Goal: Entertainment & Leisure: Consume media (video, audio)

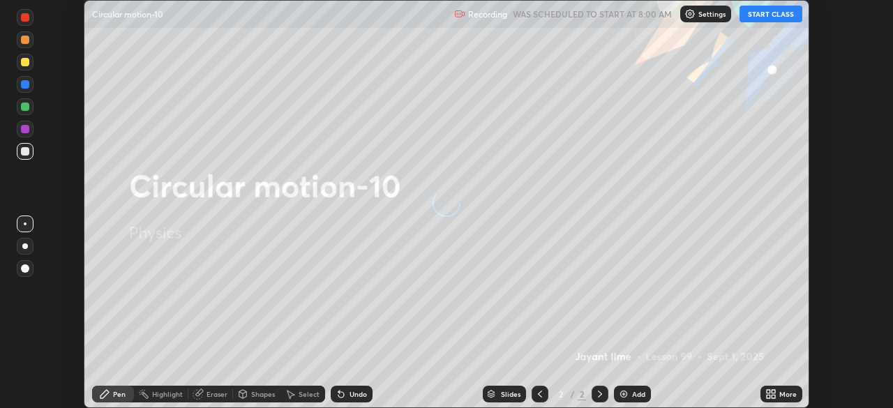
scroll to position [408, 893]
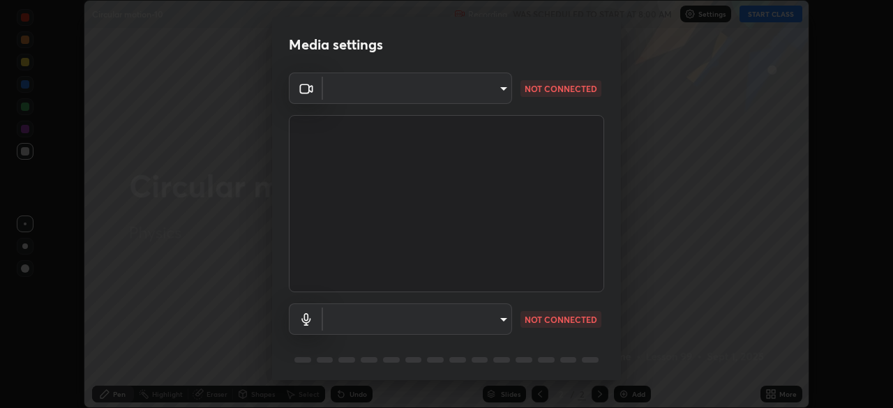
type input "9d859b0dc9df3993e45d71748640ef8916b2c21d6ac1b4416f64a69378af508e"
type input "default"
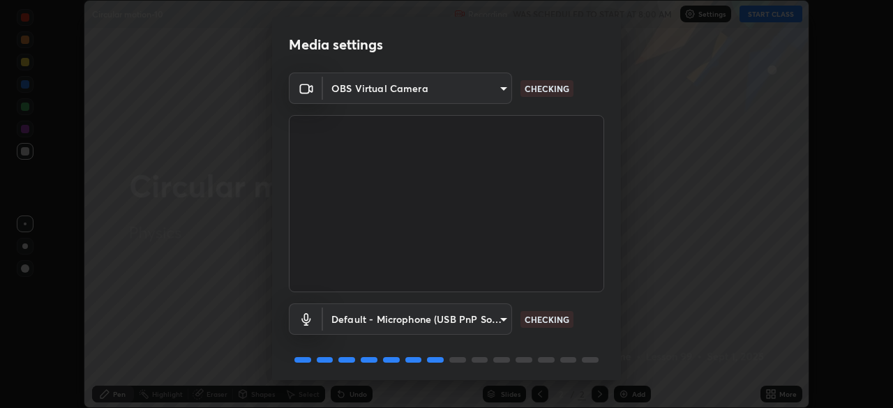
scroll to position [50, 0]
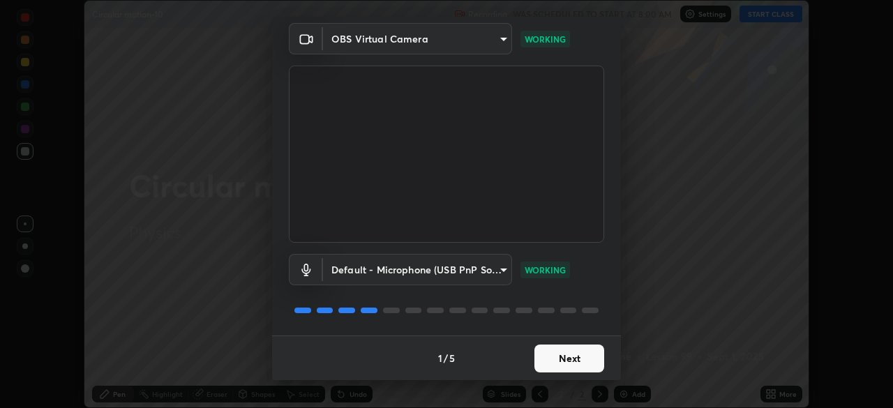
click at [566, 356] on button "Next" at bounding box center [570, 359] width 70 height 28
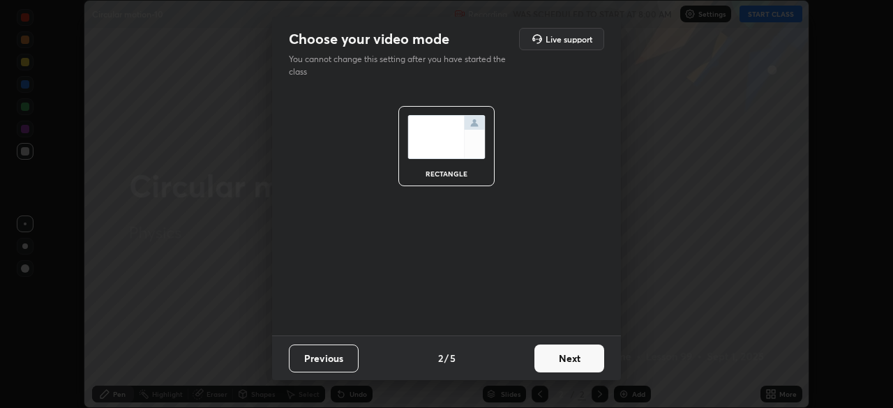
scroll to position [0, 0]
click at [565, 362] on button "Next" at bounding box center [570, 359] width 70 height 28
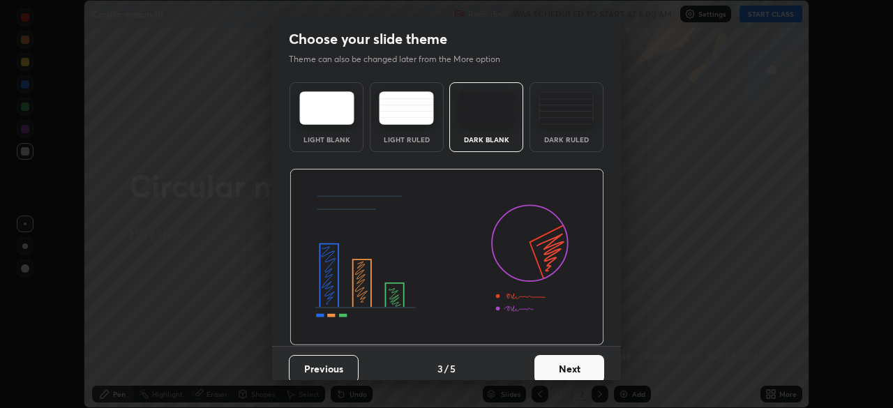
click at [562, 357] on button "Next" at bounding box center [570, 369] width 70 height 28
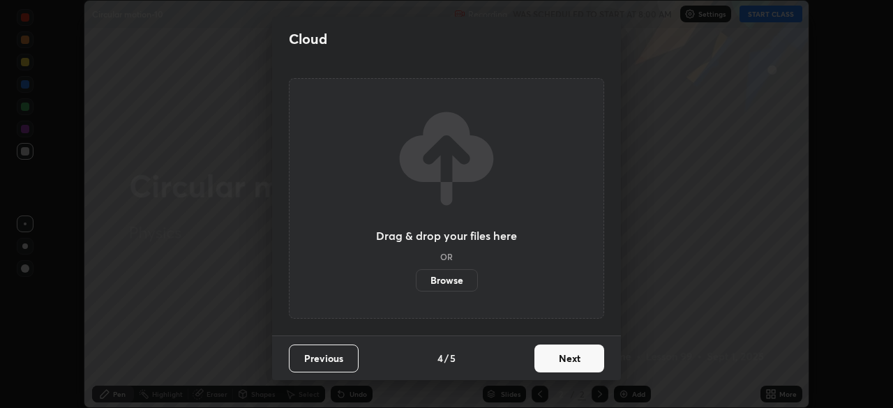
click at [559, 362] on button "Next" at bounding box center [570, 359] width 70 height 28
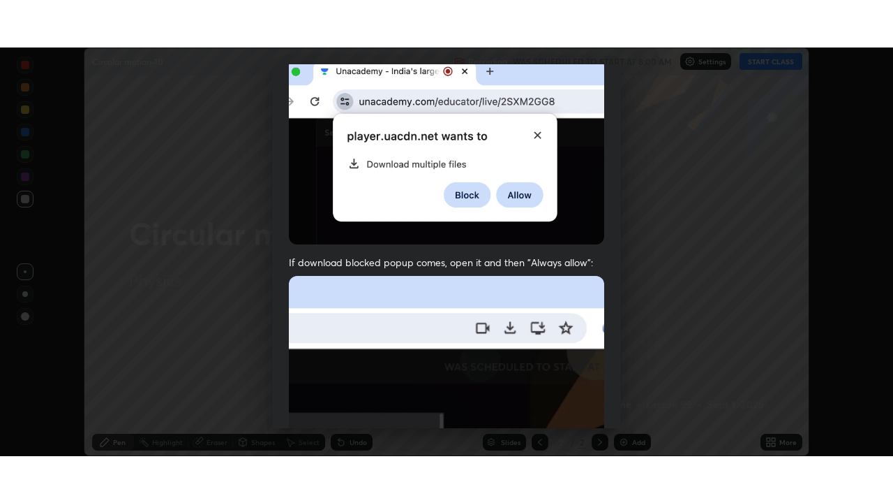
scroll to position [334, 0]
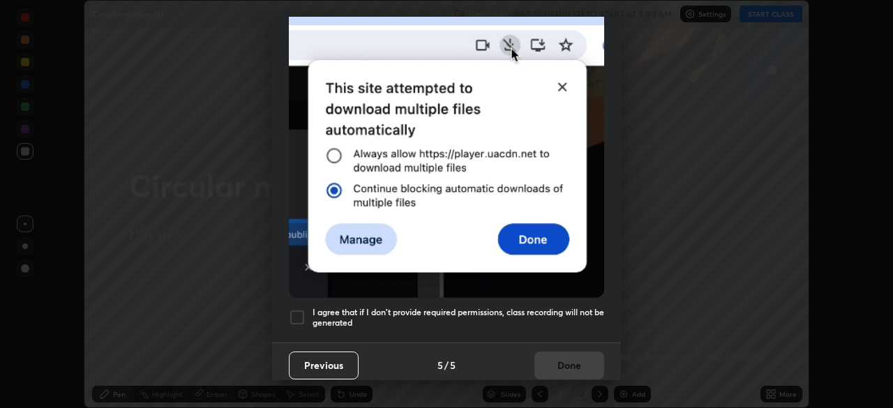
click at [305, 311] on div at bounding box center [297, 317] width 17 height 17
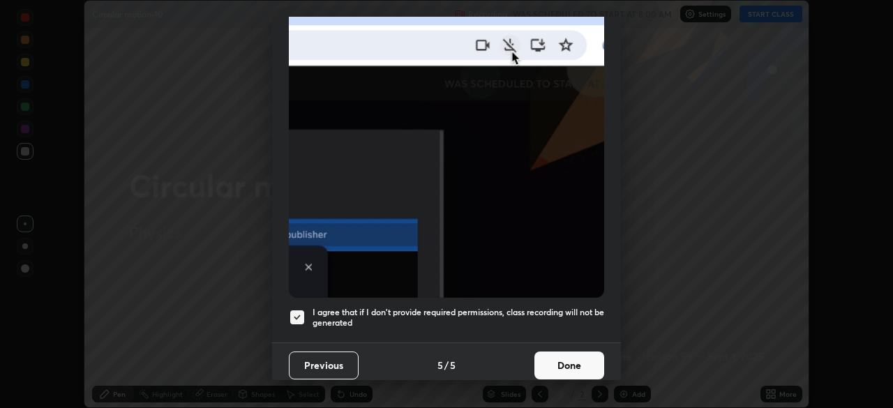
click at [556, 357] on button "Done" at bounding box center [570, 366] width 70 height 28
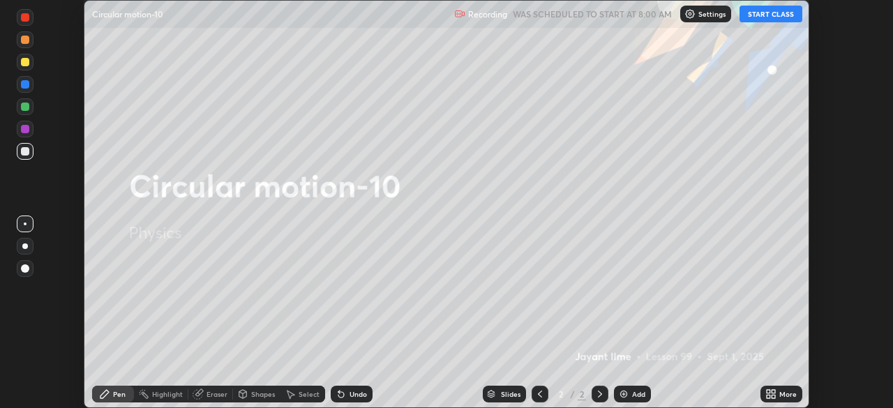
click at [767, 12] on button "START CLASS" at bounding box center [771, 14] width 63 height 17
click at [773, 392] on icon at bounding box center [773, 391] width 3 height 3
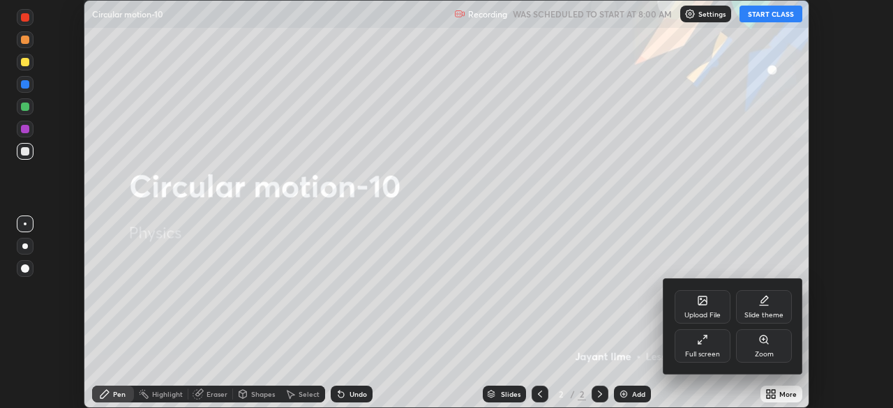
click at [693, 347] on div "Full screen" at bounding box center [703, 346] width 56 height 34
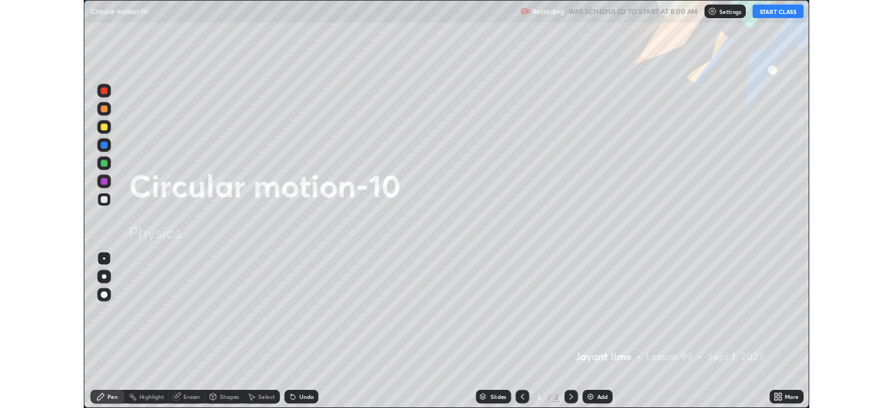
scroll to position [503, 893]
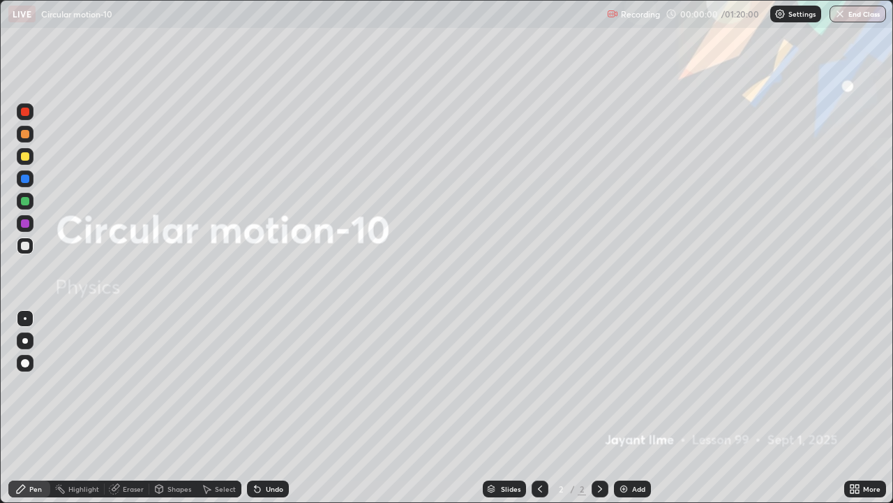
click at [28, 362] on div at bounding box center [25, 363] width 8 height 8
click at [632, 408] on div "Add" at bounding box center [638, 488] width 13 height 7
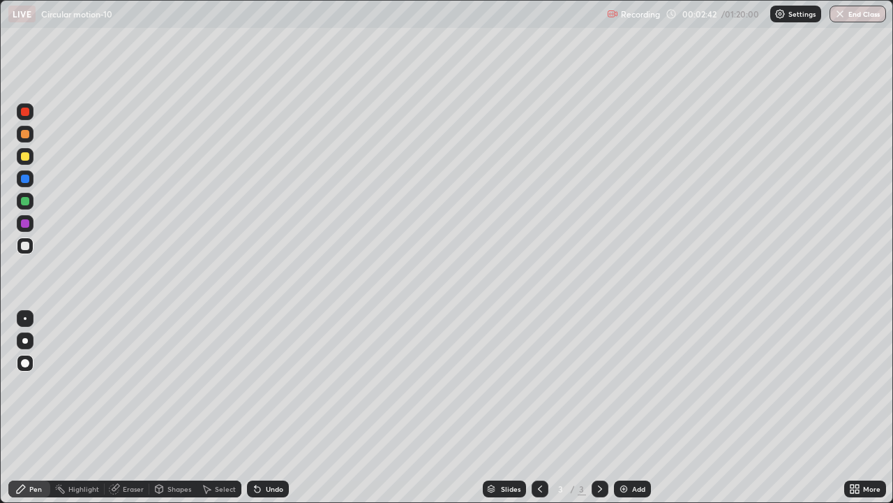
click at [28, 159] on div at bounding box center [25, 156] width 8 height 8
click at [266, 408] on div "Undo" at bounding box center [274, 488] width 17 height 7
click at [26, 246] on div at bounding box center [25, 245] width 8 height 8
click at [126, 408] on div "Eraser" at bounding box center [133, 488] width 21 height 7
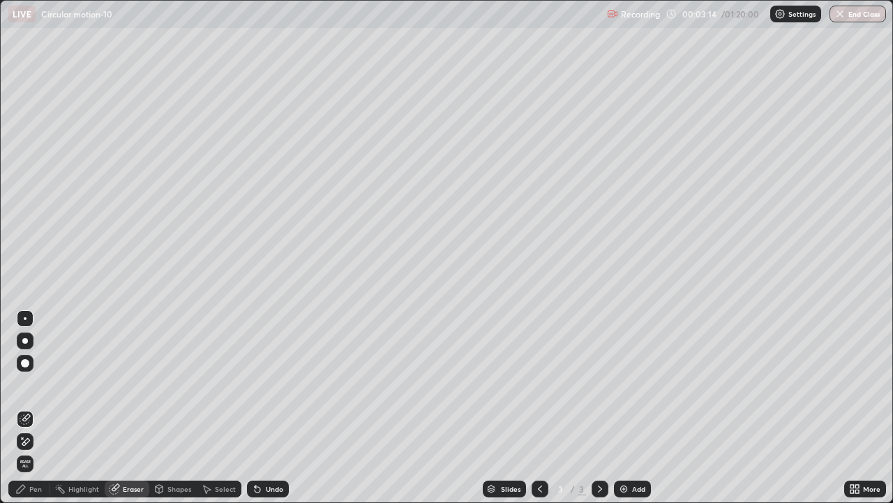
click at [40, 408] on div "Pen" at bounding box center [29, 488] width 42 height 17
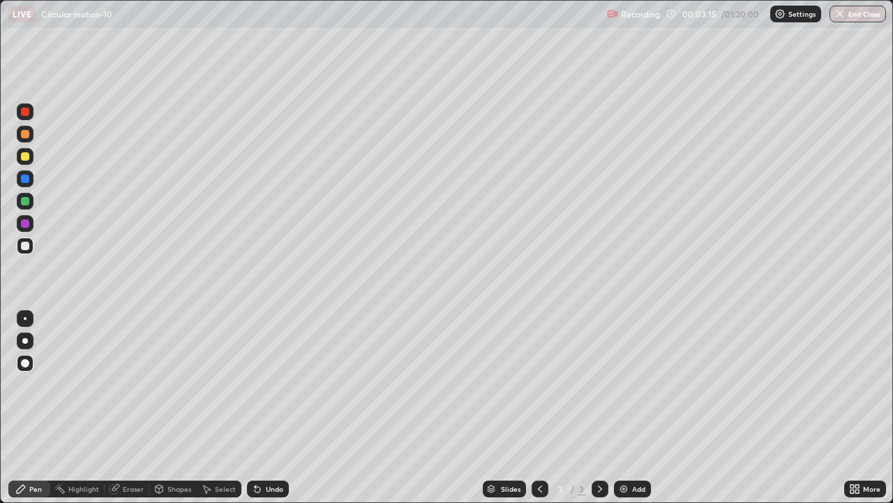
click at [25, 202] on div at bounding box center [25, 201] width 8 height 8
click at [24, 248] on div at bounding box center [25, 245] width 8 height 8
click at [267, 408] on div "Undo" at bounding box center [274, 488] width 17 height 7
click at [628, 408] on div "Add" at bounding box center [632, 488] width 37 height 17
click at [30, 155] on div at bounding box center [25, 156] width 17 height 17
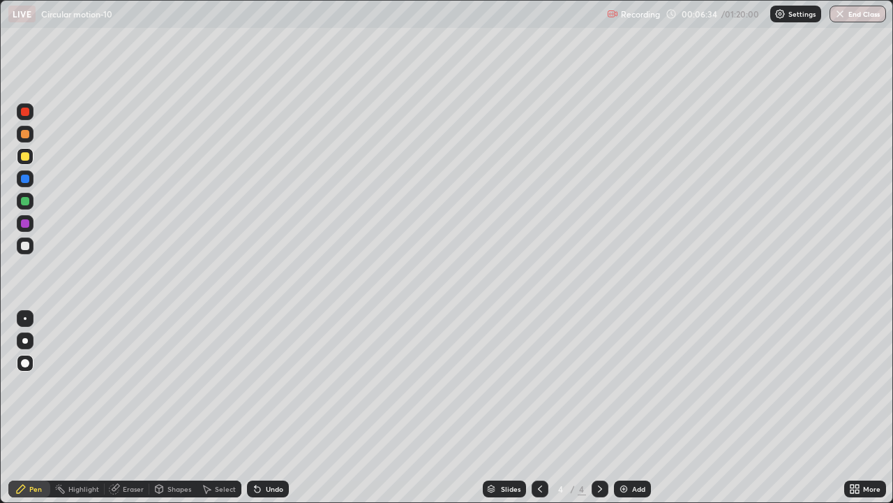
click at [26, 246] on div at bounding box center [25, 245] width 8 height 8
click at [31, 161] on div at bounding box center [25, 156] width 17 height 17
click at [28, 247] on div at bounding box center [25, 245] width 8 height 8
click at [266, 408] on div "Undo" at bounding box center [274, 488] width 17 height 7
click at [266, 408] on div "Undo" at bounding box center [268, 488] width 42 height 17
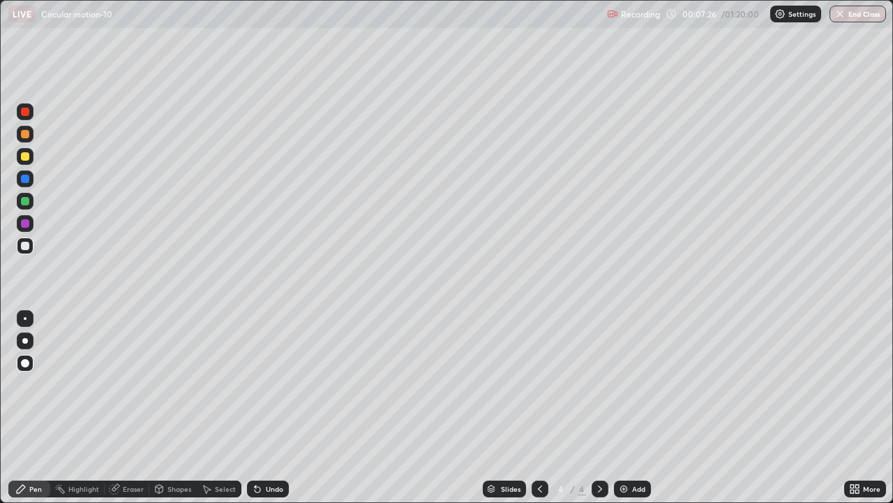
click at [26, 201] on div at bounding box center [25, 201] width 8 height 8
click at [27, 248] on div at bounding box center [25, 245] width 8 height 8
click at [22, 198] on div at bounding box center [25, 201] width 8 height 8
click at [28, 225] on div at bounding box center [25, 223] width 8 height 8
click at [29, 246] on div at bounding box center [25, 245] width 8 height 8
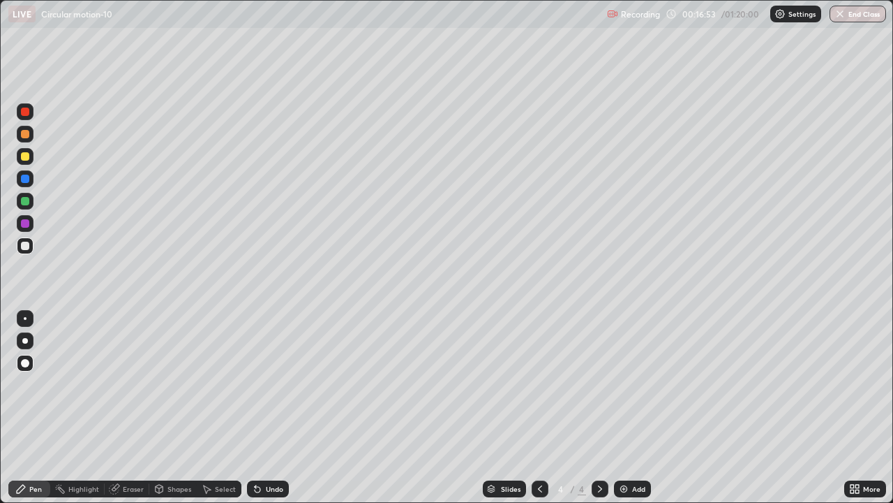
click at [636, 408] on div "Add" at bounding box center [638, 488] width 13 height 7
click at [31, 158] on div at bounding box center [25, 156] width 17 height 17
click at [633, 408] on div "Add" at bounding box center [638, 488] width 13 height 7
click at [20, 251] on div at bounding box center [25, 245] width 17 height 17
click at [28, 200] on div at bounding box center [25, 201] width 8 height 8
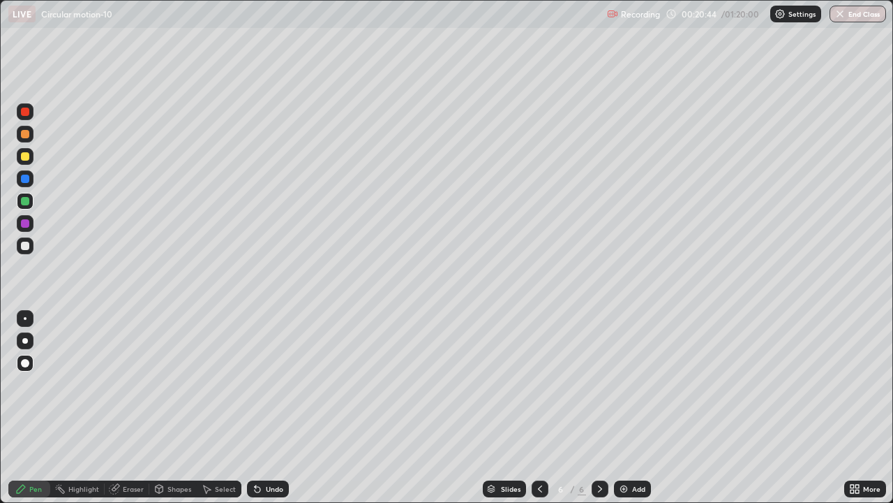
click at [29, 223] on div at bounding box center [25, 223] width 8 height 8
click at [25, 243] on div at bounding box center [25, 245] width 8 height 8
click at [28, 181] on div at bounding box center [25, 178] width 8 height 8
click at [271, 408] on div "Undo" at bounding box center [264, 489] width 47 height 28
click at [645, 408] on div "Add" at bounding box center [632, 488] width 37 height 17
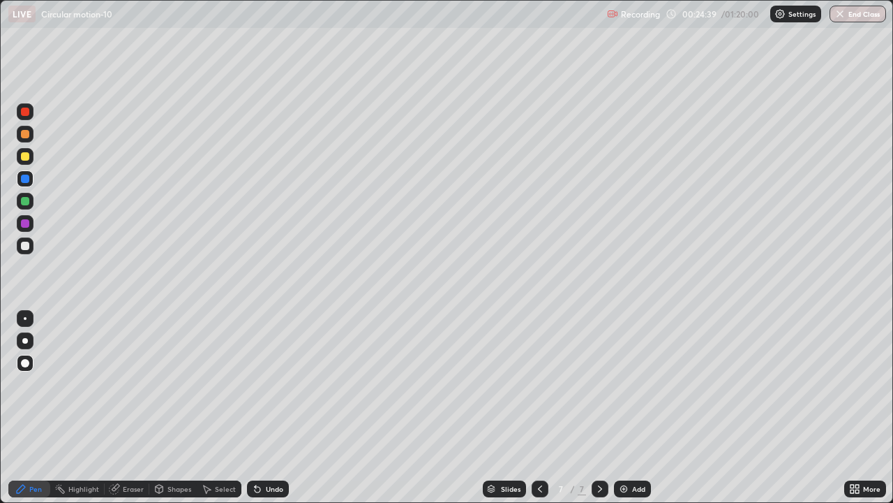
click at [28, 201] on div at bounding box center [25, 201] width 8 height 8
click at [26, 252] on div at bounding box center [25, 245] width 17 height 17
click at [28, 204] on div at bounding box center [25, 201] width 8 height 8
click at [26, 156] on div at bounding box center [25, 156] width 8 height 8
click at [854, 408] on icon at bounding box center [852, 485] width 3 height 3
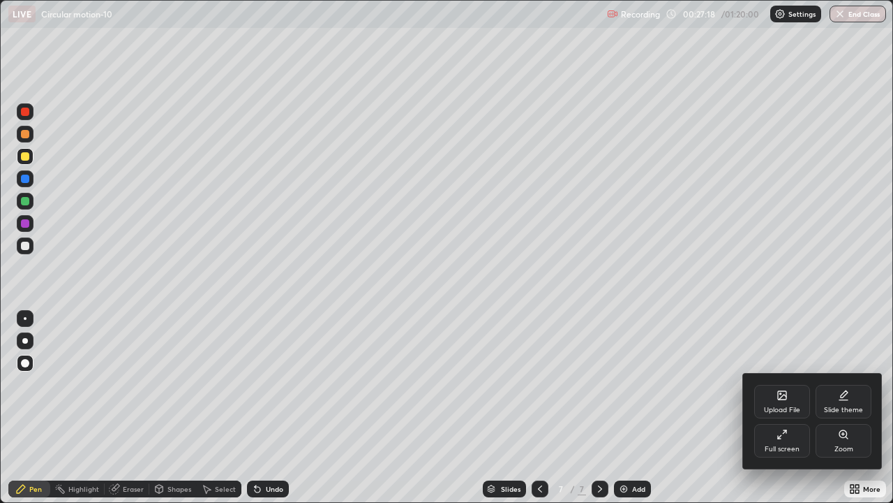
click at [787, 408] on div "Full screen" at bounding box center [782, 441] width 56 height 34
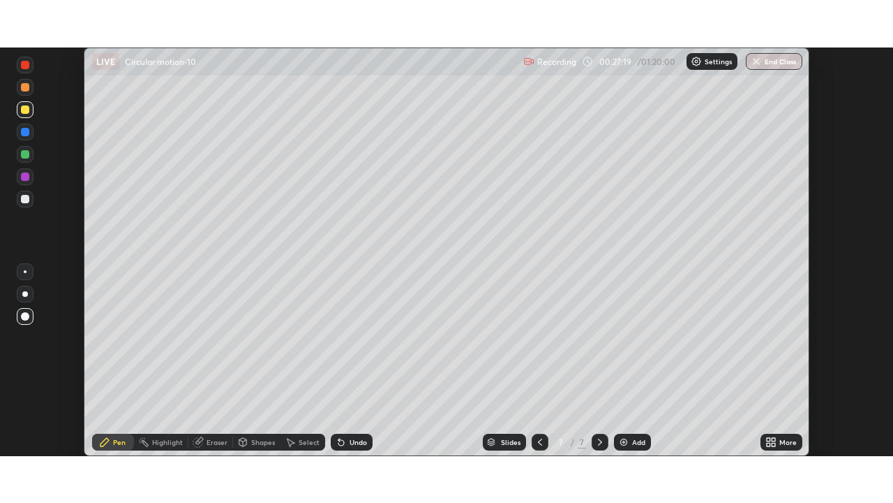
scroll to position [69385, 68900]
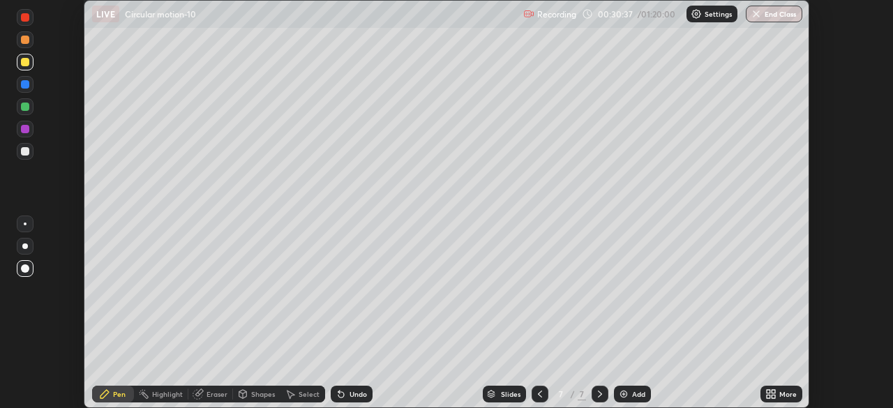
click at [776, 393] on icon at bounding box center [771, 394] width 11 height 11
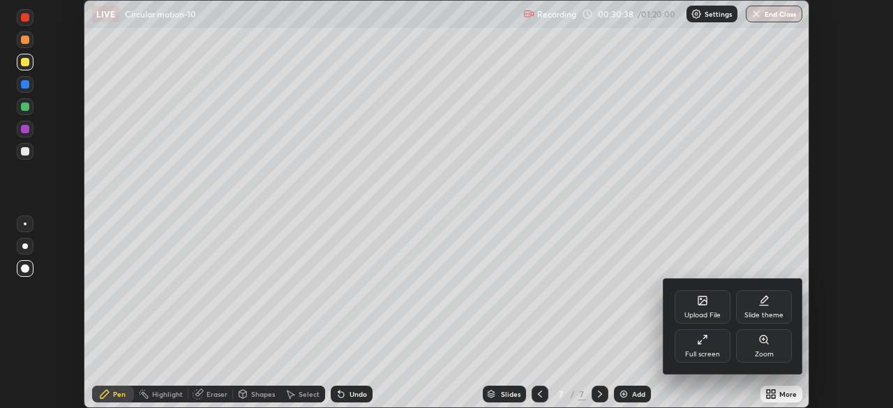
click at [706, 345] on div "Full screen" at bounding box center [703, 346] width 56 height 34
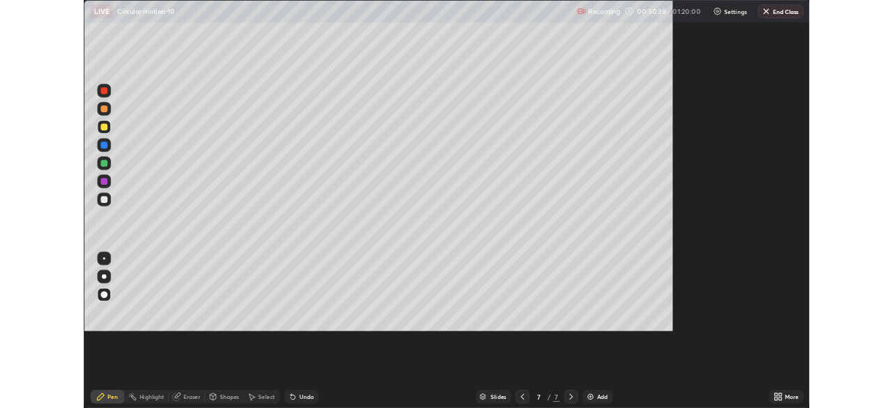
scroll to position [503, 893]
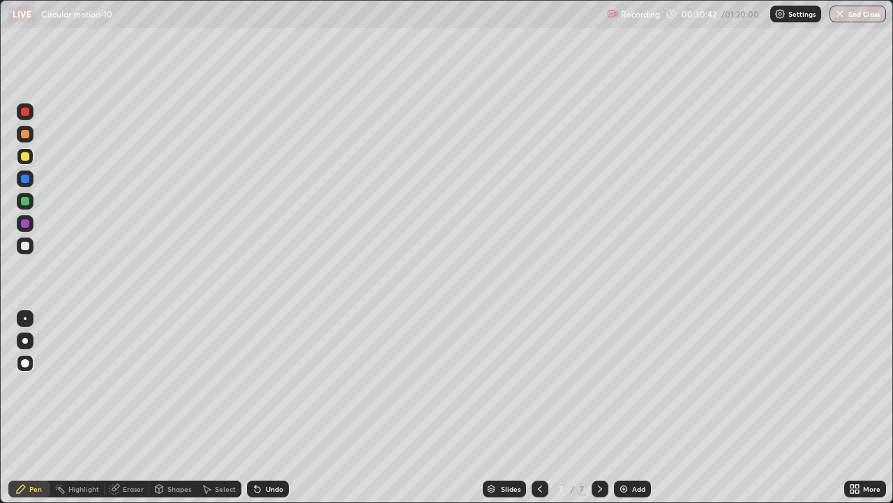
click at [140, 408] on div "Eraser" at bounding box center [127, 488] width 45 height 17
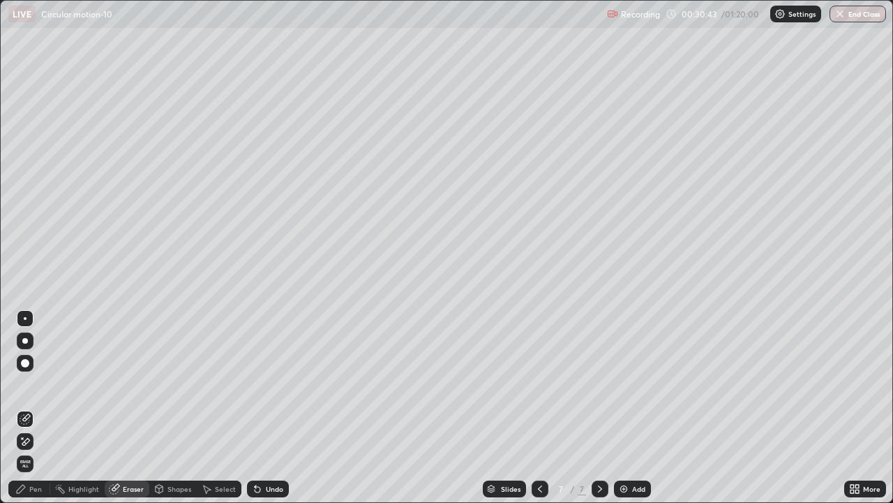
click at [171, 408] on div "Shapes" at bounding box center [180, 488] width 24 height 7
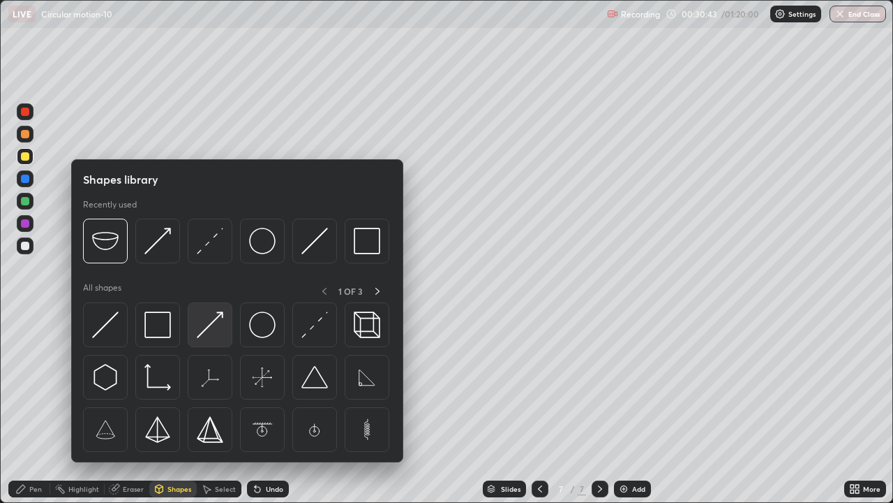
click at [199, 338] on img at bounding box center [210, 324] width 27 height 27
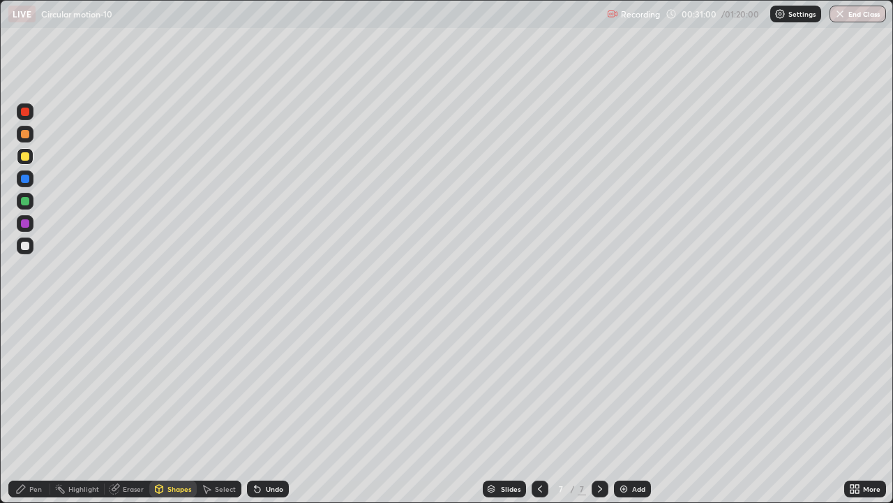
click at [26, 133] on div at bounding box center [25, 134] width 8 height 8
click at [272, 408] on div "Undo" at bounding box center [274, 488] width 17 height 7
click at [26, 156] on div at bounding box center [25, 156] width 8 height 8
click at [31, 408] on div "Pen" at bounding box center [35, 488] width 13 height 7
click at [26, 112] on div at bounding box center [25, 111] width 8 height 8
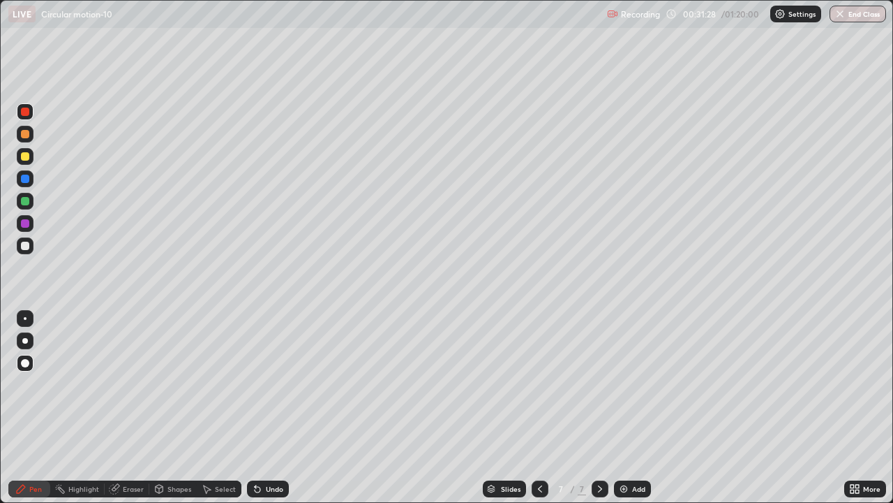
click at [28, 248] on div at bounding box center [25, 245] width 8 height 8
click at [27, 156] on div at bounding box center [25, 156] width 8 height 8
click at [263, 408] on div "Undo" at bounding box center [268, 488] width 42 height 17
click at [28, 246] on div at bounding box center [25, 245] width 8 height 8
click at [32, 158] on div at bounding box center [25, 156] width 17 height 17
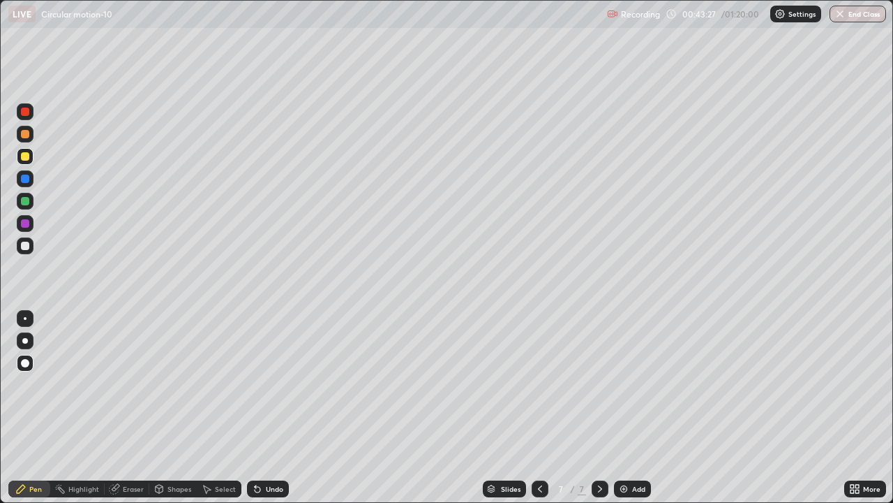
click at [625, 408] on img at bounding box center [623, 488] width 11 height 11
click at [26, 246] on div at bounding box center [25, 245] width 8 height 8
click at [626, 408] on img at bounding box center [623, 488] width 11 height 11
click at [26, 156] on div at bounding box center [25, 156] width 8 height 8
click at [272, 408] on div "Undo" at bounding box center [268, 488] width 42 height 17
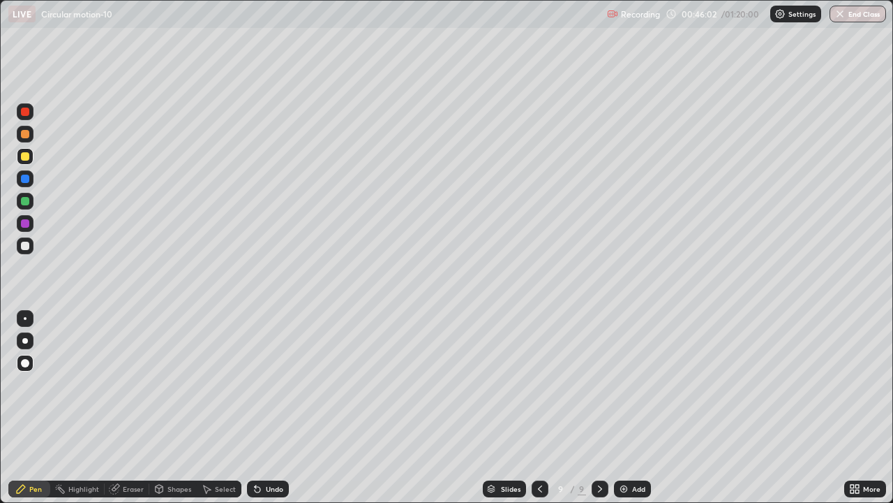
click at [272, 408] on div "Undo" at bounding box center [268, 488] width 42 height 17
click at [271, 408] on div "Undo" at bounding box center [268, 488] width 42 height 17
click at [274, 408] on div "Undo" at bounding box center [268, 488] width 42 height 17
click at [271, 408] on div "Undo" at bounding box center [268, 488] width 42 height 17
click at [28, 246] on div at bounding box center [25, 245] width 8 height 8
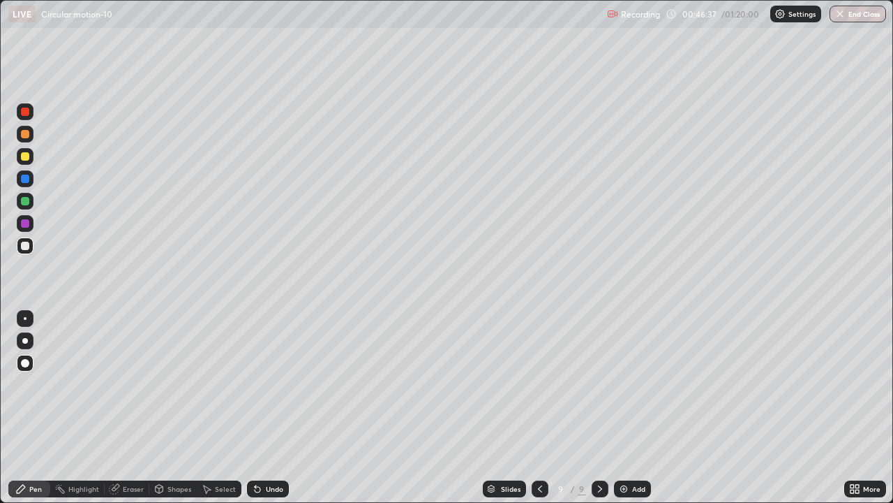
click at [856, 408] on icon at bounding box center [857, 490] width 3 height 3
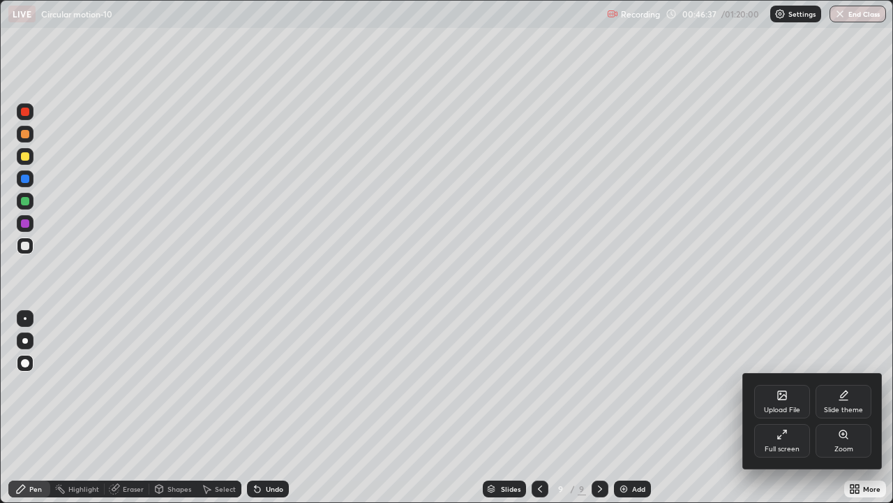
click at [787, 408] on icon at bounding box center [782, 434] width 11 height 11
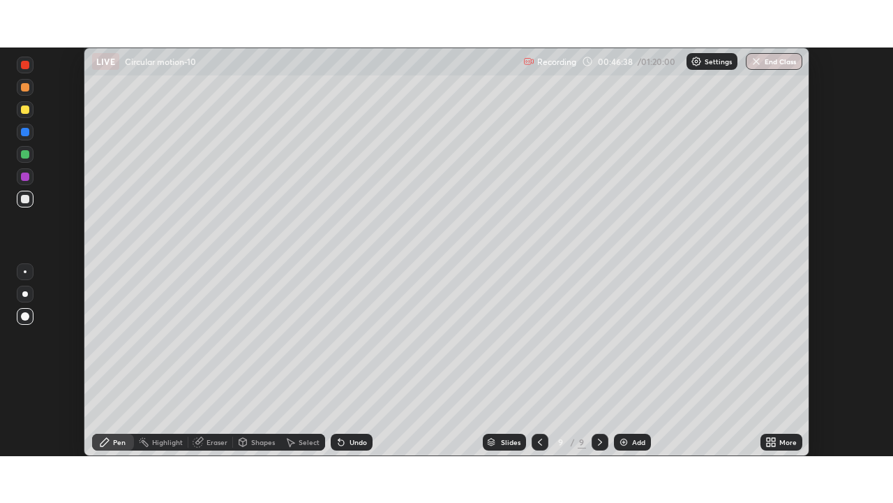
scroll to position [69385, 68900]
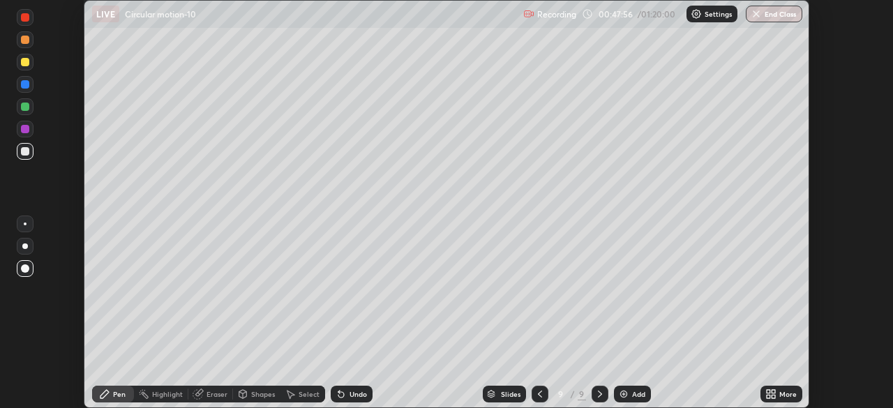
click at [773, 394] on icon at bounding box center [771, 394] width 11 height 11
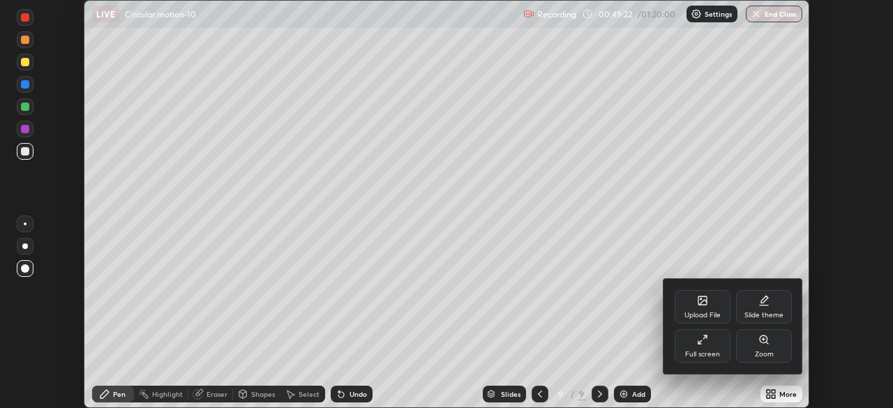
click at [705, 346] on div "Full screen" at bounding box center [703, 346] width 56 height 34
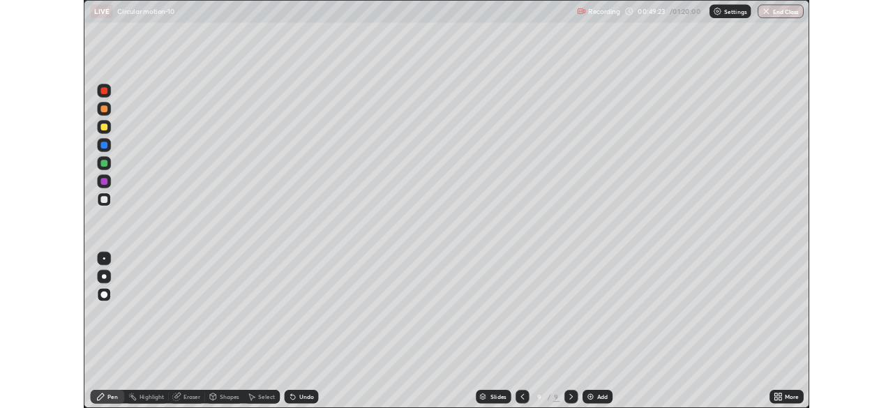
scroll to position [503, 893]
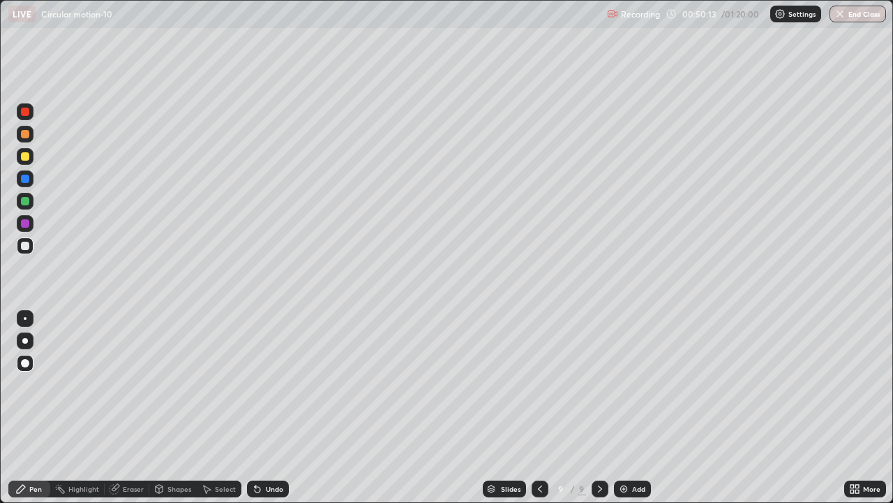
click at [124, 408] on div "Eraser" at bounding box center [133, 488] width 21 height 7
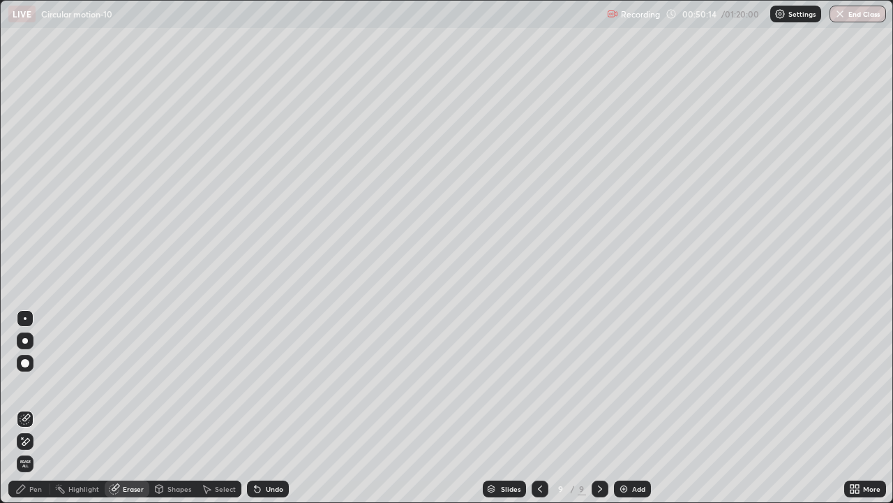
click at [27, 408] on icon at bounding box center [25, 442] width 11 height 12
click at [29, 408] on div "Pen" at bounding box center [35, 488] width 13 height 7
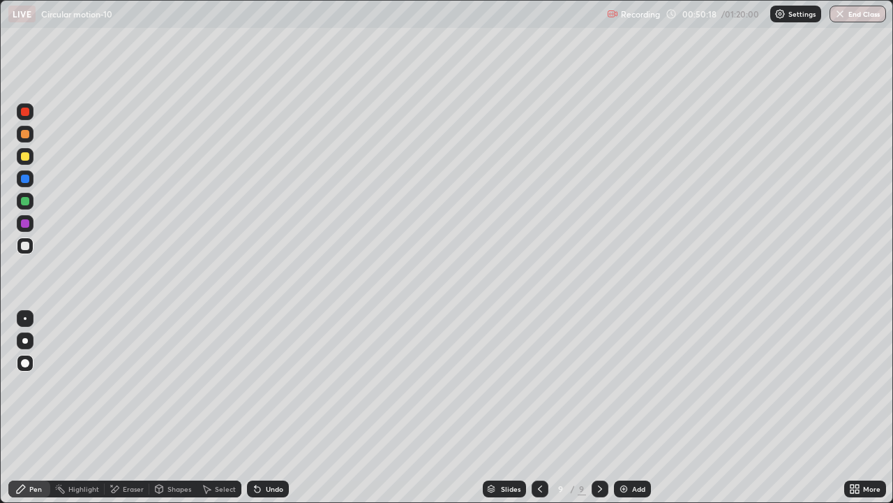
click at [24, 247] on div at bounding box center [25, 245] width 8 height 8
click at [0, 0] on div "LIVE Circular motion-10 Recording 00:50:34 / 01:20:00 Settings End Class" at bounding box center [446, 14] width 893 height 28
click at [27, 156] on div at bounding box center [25, 156] width 8 height 8
click at [267, 408] on div "Undo" at bounding box center [274, 488] width 17 height 7
click at [268, 408] on div "Undo" at bounding box center [274, 488] width 17 height 7
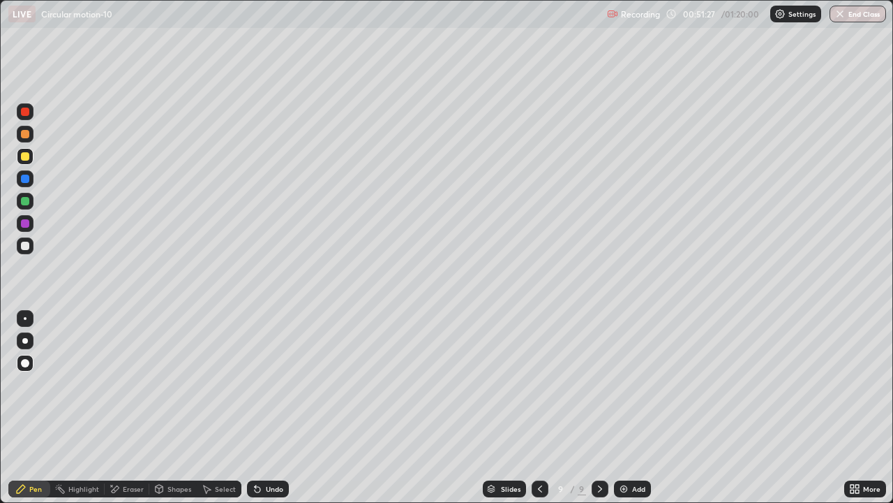
click at [268, 408] on div "Undo" at bounding box center [274, 488] width 17 height 7
click at [269, 408] on div "Undo" at bounding box center [274, 488] width 17 height 7
click at [26, 246] on div at bounding box center [25, 245] width 8 height 8
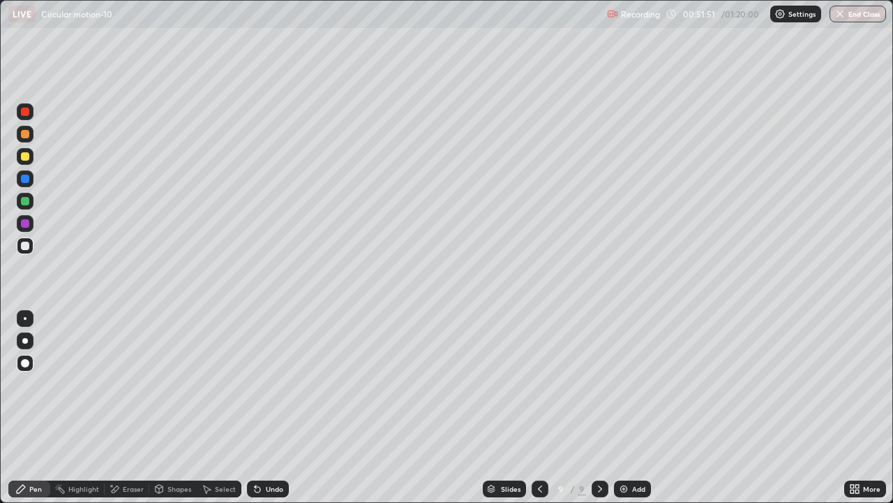
click at [267, 408] on div "Undo" at bounding box center [274, 488] width 17 height 7
click at [25, 110] on div at bounding box center [25, 111] width 8 height 8
click at [128, 408] on div "Eraser" at bounding box center [133, 488] width 21 height 7
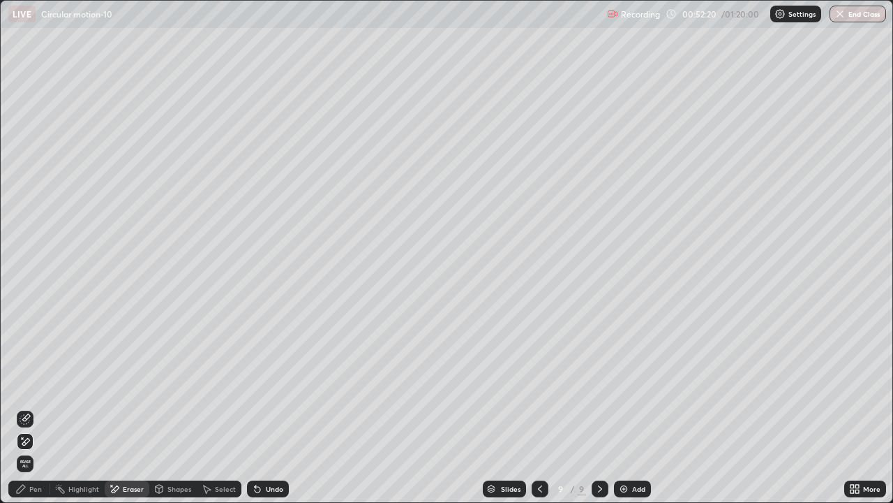
click at [169, 408] on div "Shapes" at bounding box center [180, 488] width 24 height 7
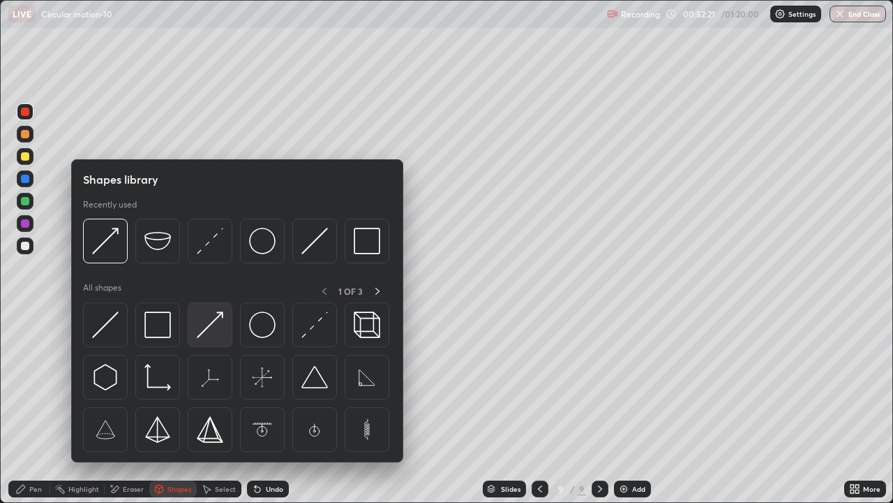
click at [205, 335] on img at bounding box center [210, 324] width 27 height 27
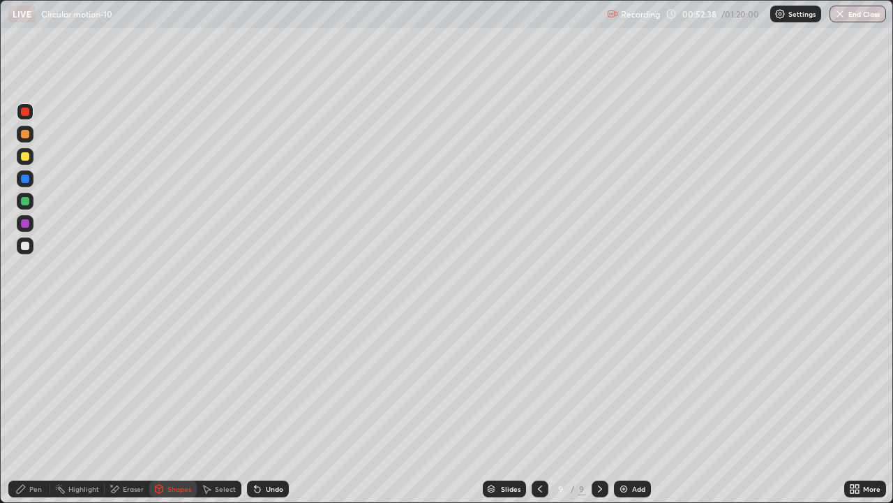
click at [27, 134] on div at bounding box center [25, 134] width 8 height 8
click at [38, 408] on div "Pen" at bounding box center [29, 488] width 42 height 17
click at [27, 135] on div at bounding box center [25, 134] width 8 height 8
click at [26, 251] on div at bounding box center [25, 245] width 17 height 17
click at [174, 408] on div "Shapes" at bounding box center [180, 488] width 24 height 7
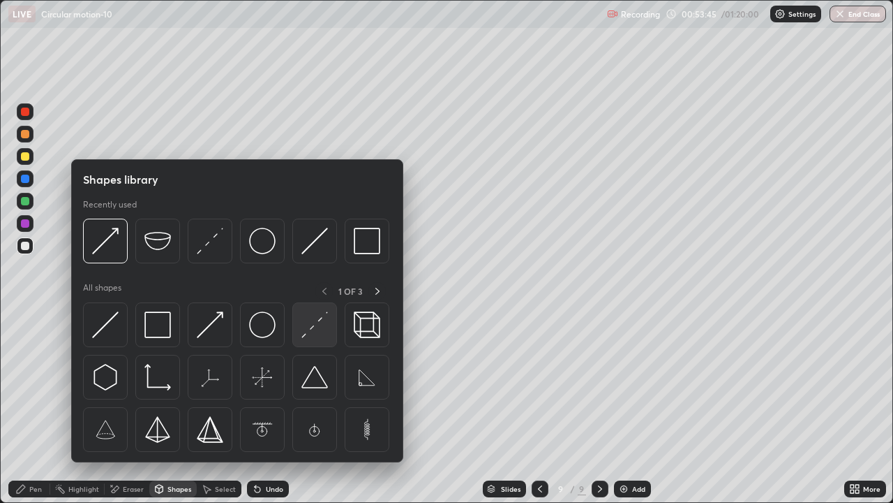
click at [310, 331] on img at bounding box center [315, 324] width 27 height 27
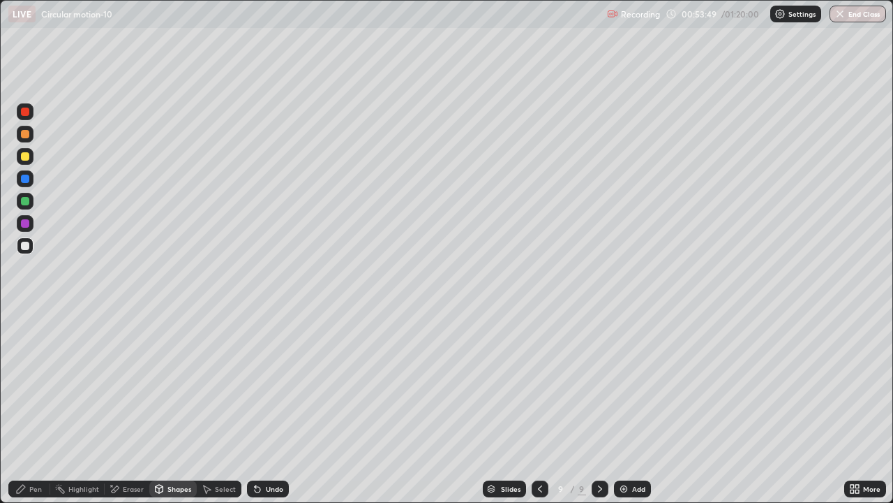
click at [22, 245] on div at bounding box center [25, 245] width 8 height 8
click at [23, 408] on icon at bounding box center [20, 488] width 11 height 11
click at [27, 204] on div at bounding box center [25, 201] width 8 height 8
click at [125, 408] on div "Eraser" at bounding box center [133, 488] width 21 height 7
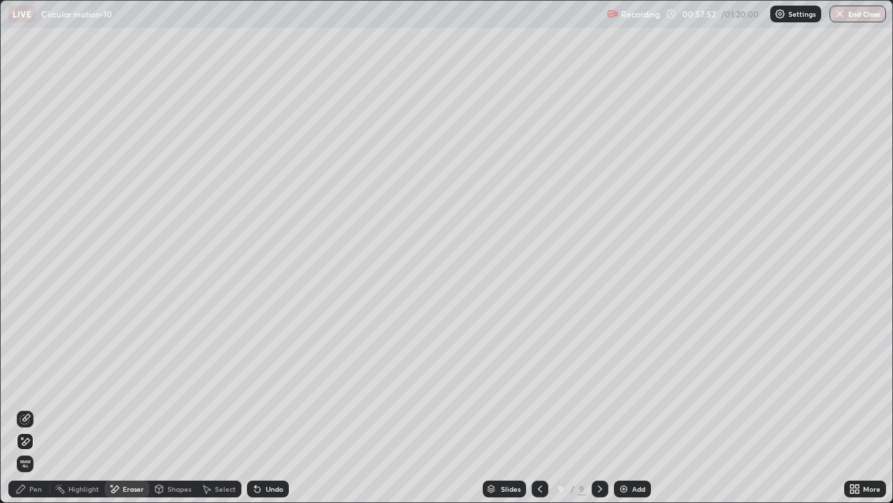
click at [26, 408] on icon at bounding box center [20, 488] width 11 height 11
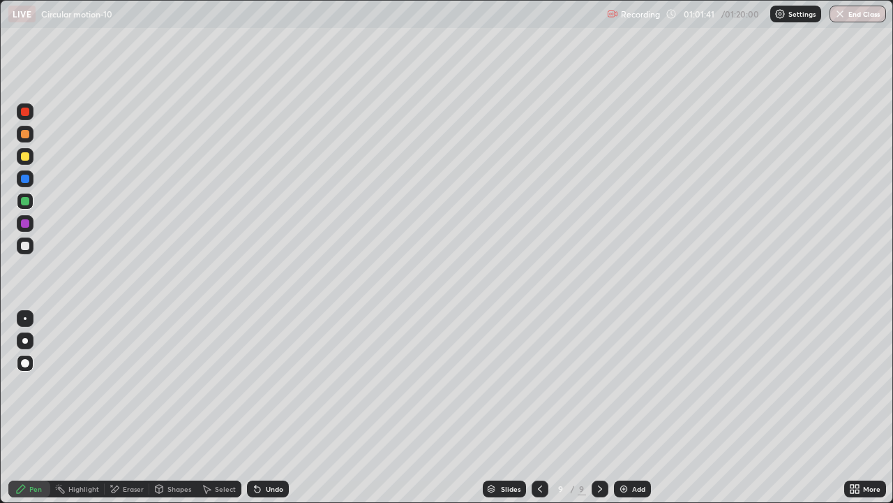
click at [25, 248] on div at bounding box center [25, 245] width 8 height 8
click at [290, 359] on button "Undo" at bounding box center [307, 365] width 40 height 17
click at [29, 224] on div at bounding box center [25, 223] width 8 height 8
click at [27, 239] on div at bounding box center [25, 245] width 17 height 17
click at [625, 408] on img at bounding box center [623, 488] width 11 height 11
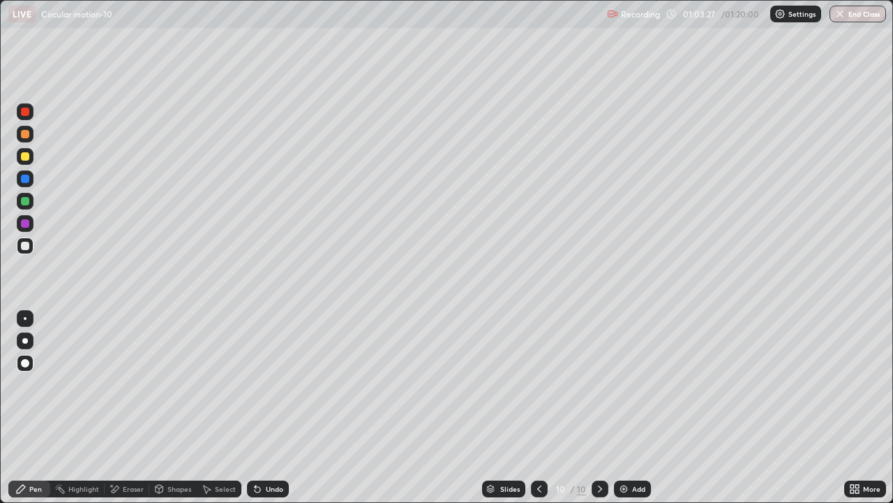
click at [26, 155] on div at bounding box center [25, 156] width 8 height 8
click at [28, 246] on div at bounding box center [25, 245] width 8 height 8
click at [270, 408] on div "Undo" at bounding box center [274, 488] width 17 height 7
click at [262, 408] on div "Undo" at bounding box center [264, 489] width 47 height 28
click at [646, 408] on div "Add" at bounding box center [632, 488] width 37 height 17
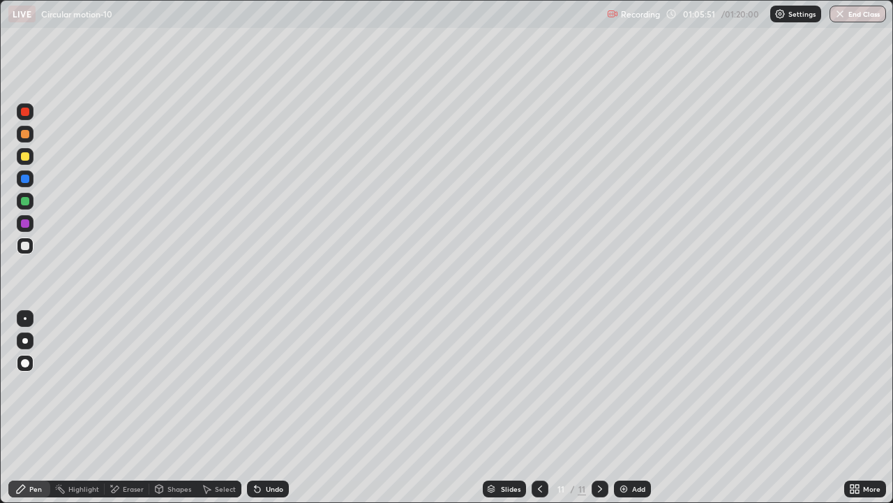
click at [29, 158] on div at bounding box center [25, 156] width 8 height 8
click at [27, 248] on div at bounding box center [25, 245] width 8 height 8
click at [27, 162] on div at bounding box center [25, 156] width 17 height 17
click at [27, 202] on div at bounding box center [25, 201] width 8 height 8
click at [25, 246] on div at bounding box center [25, 245] width 8 height 8
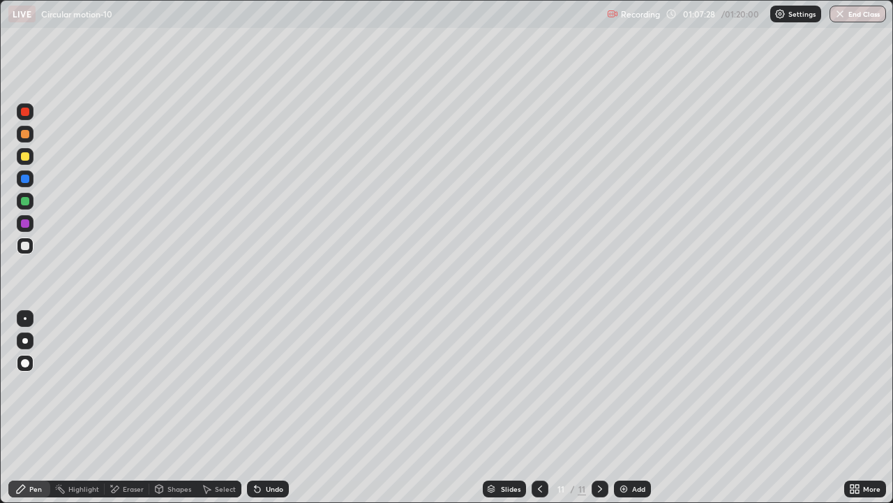
click at [26, 156] on div at bounding box center [25, 156] width 8 height 8
click at [172, 408] on div "Shapes" at bounding box center [172, 488] width 47 height 17
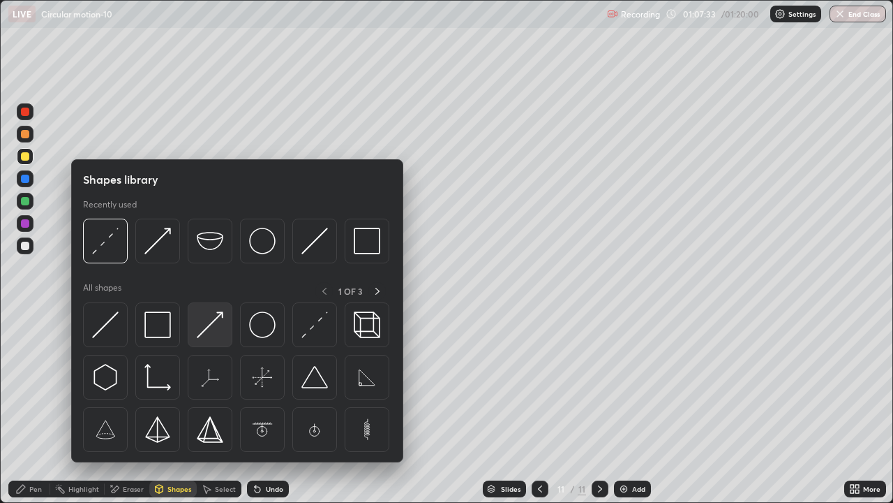
click at [206, 322] on img at bounding box center [210, 324] width 27 height 27
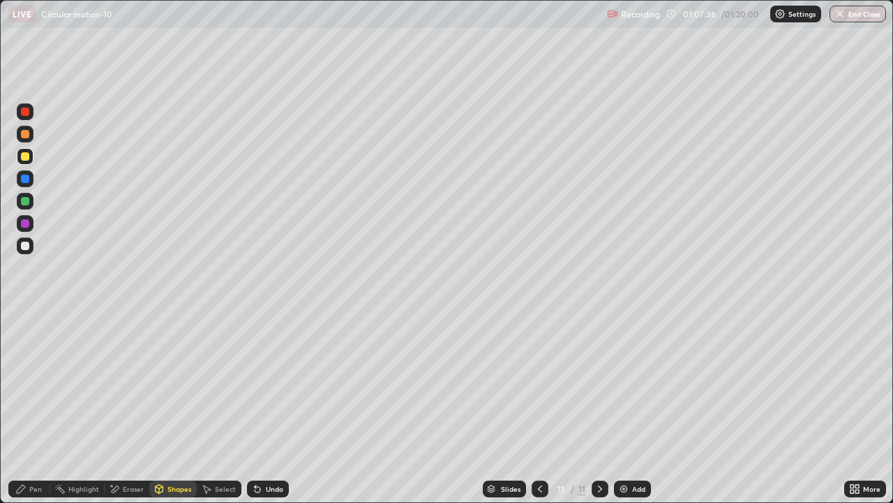
click at [27, 112] on div at bounding box center [25, 111] width 8 height 8
click at [30, 408] on div "Pen" at bounding box center [29, 488] width 42 height 17
click at [25, 204] on div at bounding box center [25, 201] width 8 height 8
click at [170, 408] on div "Shapes" at bounding box center [180, 488] width 24 height 7
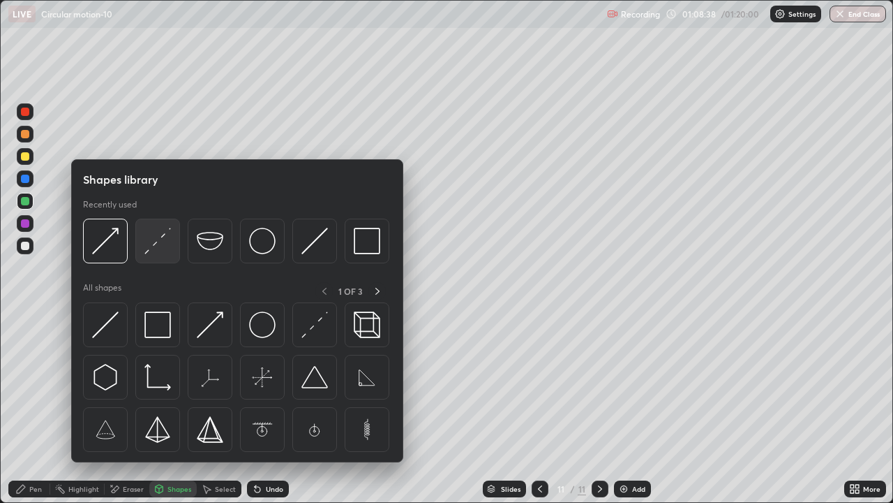
click at [167, 248] on img at bounding box center [157, 241] width 27 height 27
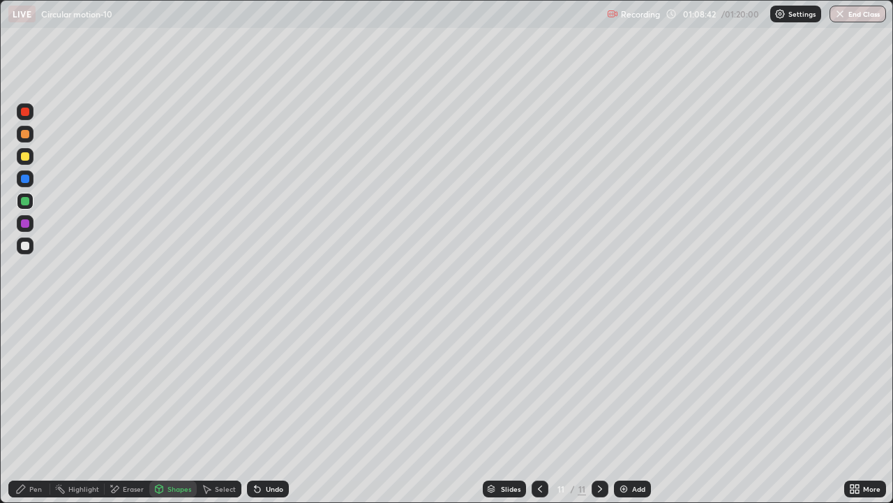
click at [24, 247] on div at bounding box center [25, 245] width 8 height 8
click at [33, 408] on div "Pen" at bounding box center [35, 488] width 13 height 7
click at [25, 181] on div at bounding box center [25, 178] width 8 height 8
click at [126, 408] on div "Eraser" at bounding box center [133, 488] width 21 height 7
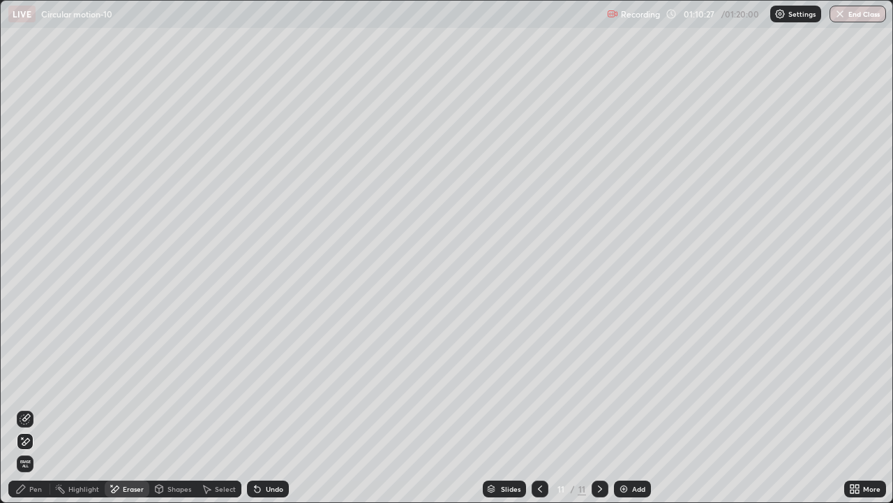
click at [175, 408] on div "Shapes" at bounding box center [180, 488] width 24 height 7
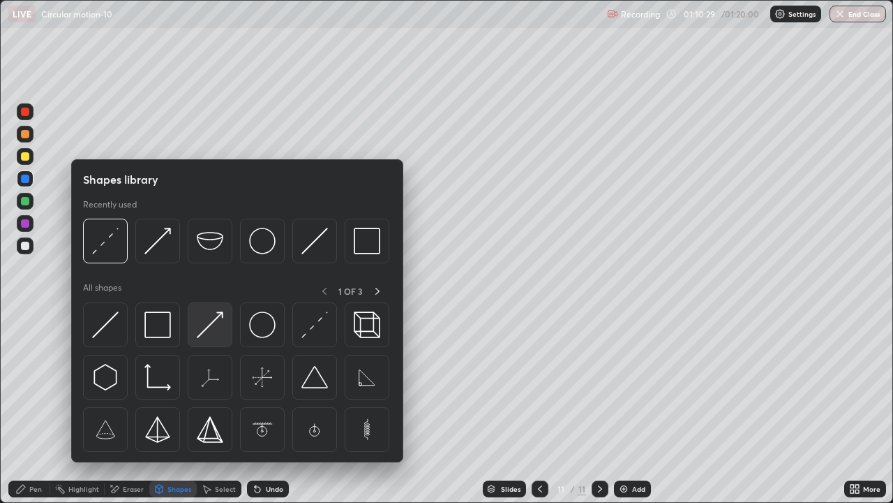
click at [204, 321] on img at bounding box center [210, 324] width 27 height 27
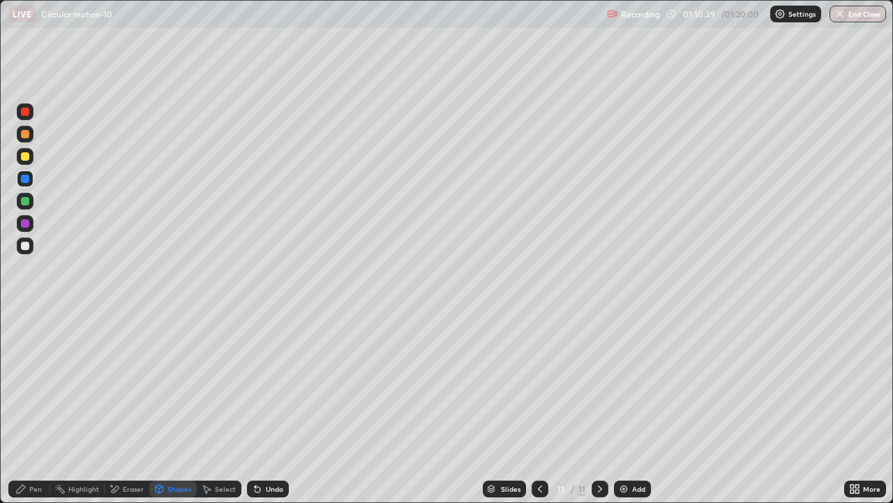
click at [24, 180] on div at bounding box center [25, 178] width 8 height 8
click at [31, 408] on div "Pen" at bounding box center [35, 488] width 13 height 7
click at [27, 112] on div at bounding box center [25, 111] width 8 height 8
click at [25, 241] on div at bounding box center [25, 245] width 8 height 8
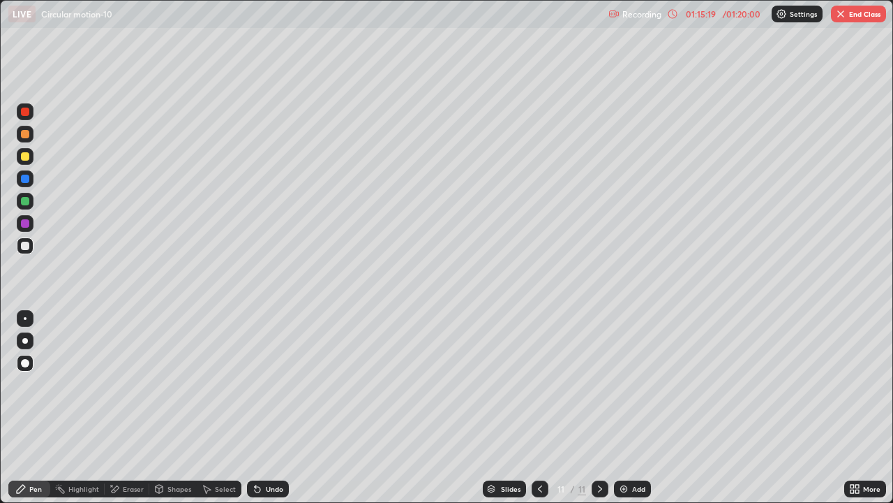
click at [845, 17] on img "button" at bounding box center [840, 13] width 11 height 11
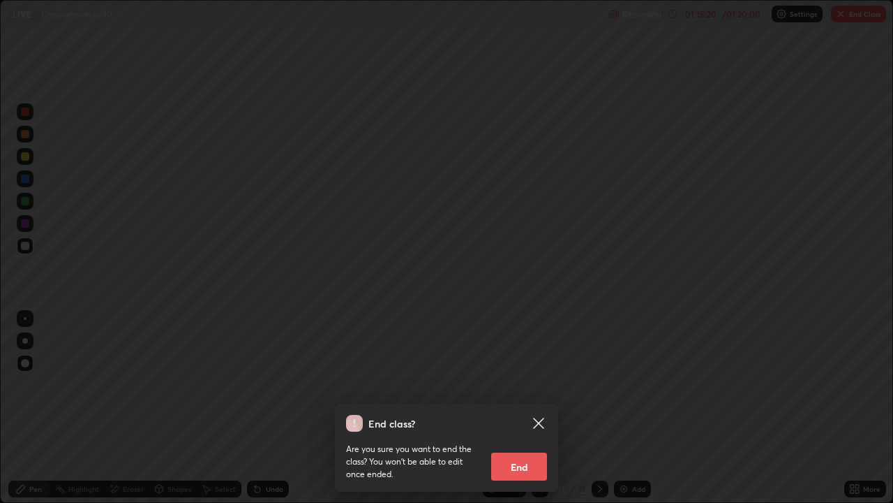
click at [526, 408] on button "End" at bounding box center [519, 466] width 56 height 28
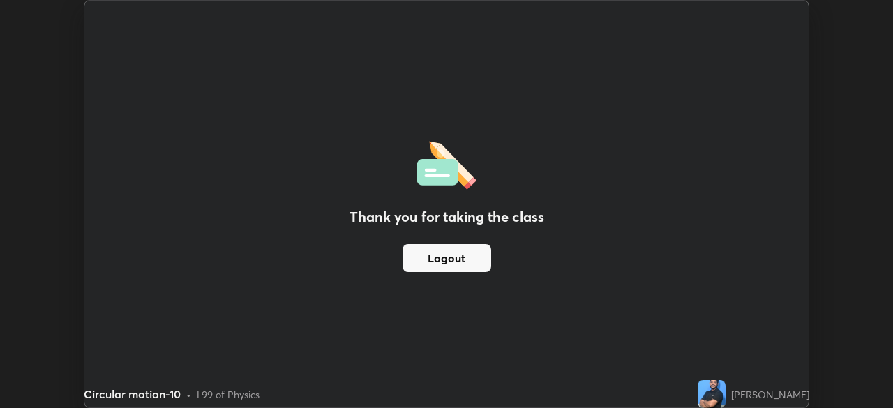
scroll to position [69385, 68900]
